Goal: Information Seeking & Learning: Learn about a topic

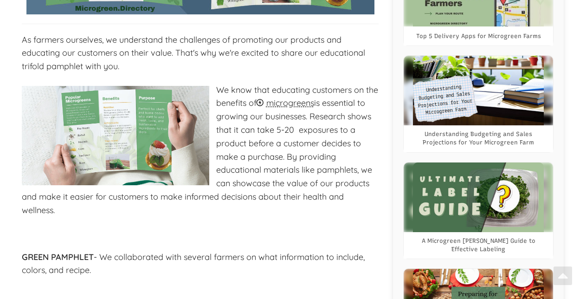
scroll to position [362, 0]
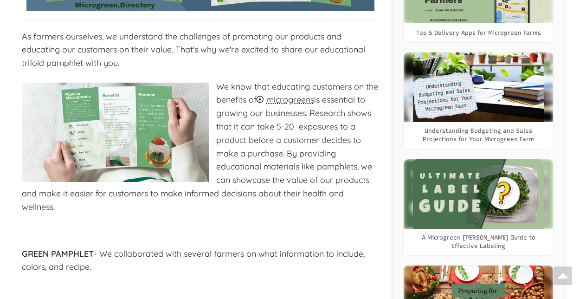
select select "Language Translate Widget"
click at [130, 108] on img at bounding box center [115, 132] width 187 height 99
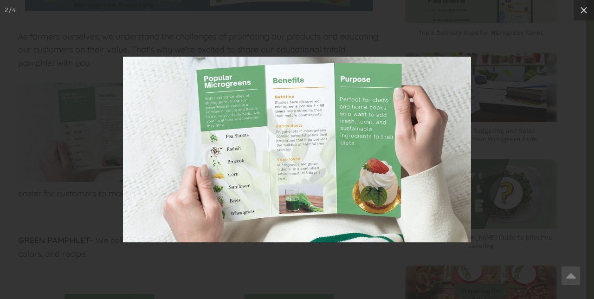
click at [271, 161] on img at bounding box center [297, 149] width 348 height 185
click at [236, 93] on img at bounding box center [297, 149] width 348 height 185
click at [236, 94] on img at bounding box center [297, 149] width 348 height 185
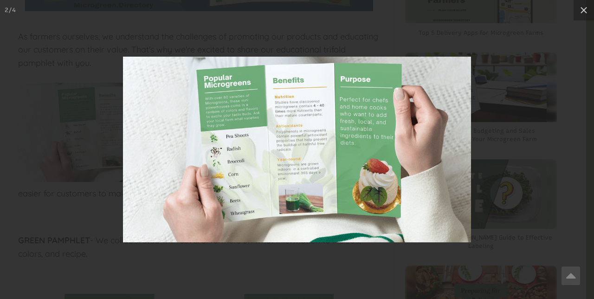
click at [236, 94] on img at bounding box center [297, 149] width 348 height 185
click at [284, 143] on img at bounding box center [297, 149] width 348 height 185
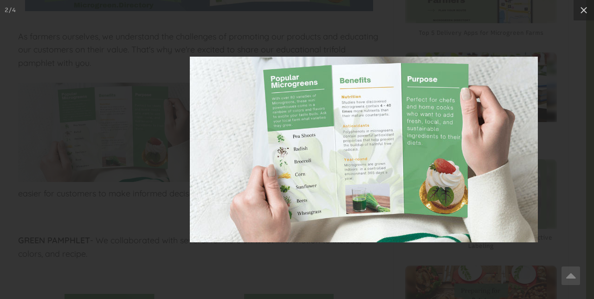
drag, startPoint x: 284, startPoint y: 143, endPoint x: 358, endPoint y: 156, distance: 75.8
click at [358, 156] on img at bounding box center [364, 149] width 348 height 185
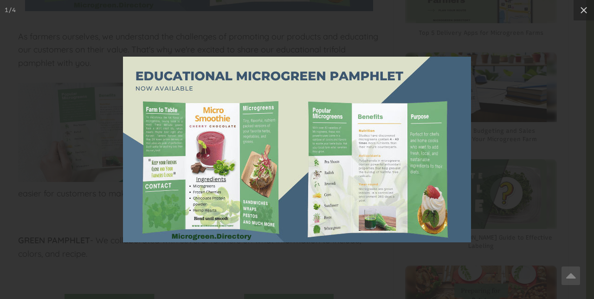
click at [260, 135] on img at bounding box center [297, 149] width 348 height 185
click at [582, 9] on icon at bounding box center [583, 10] width 11 height 11
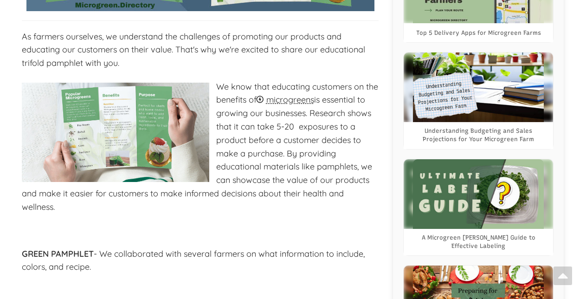
scroll to position [101, 0]
